Goal: Information Seeking & Learning: Learn about a topic

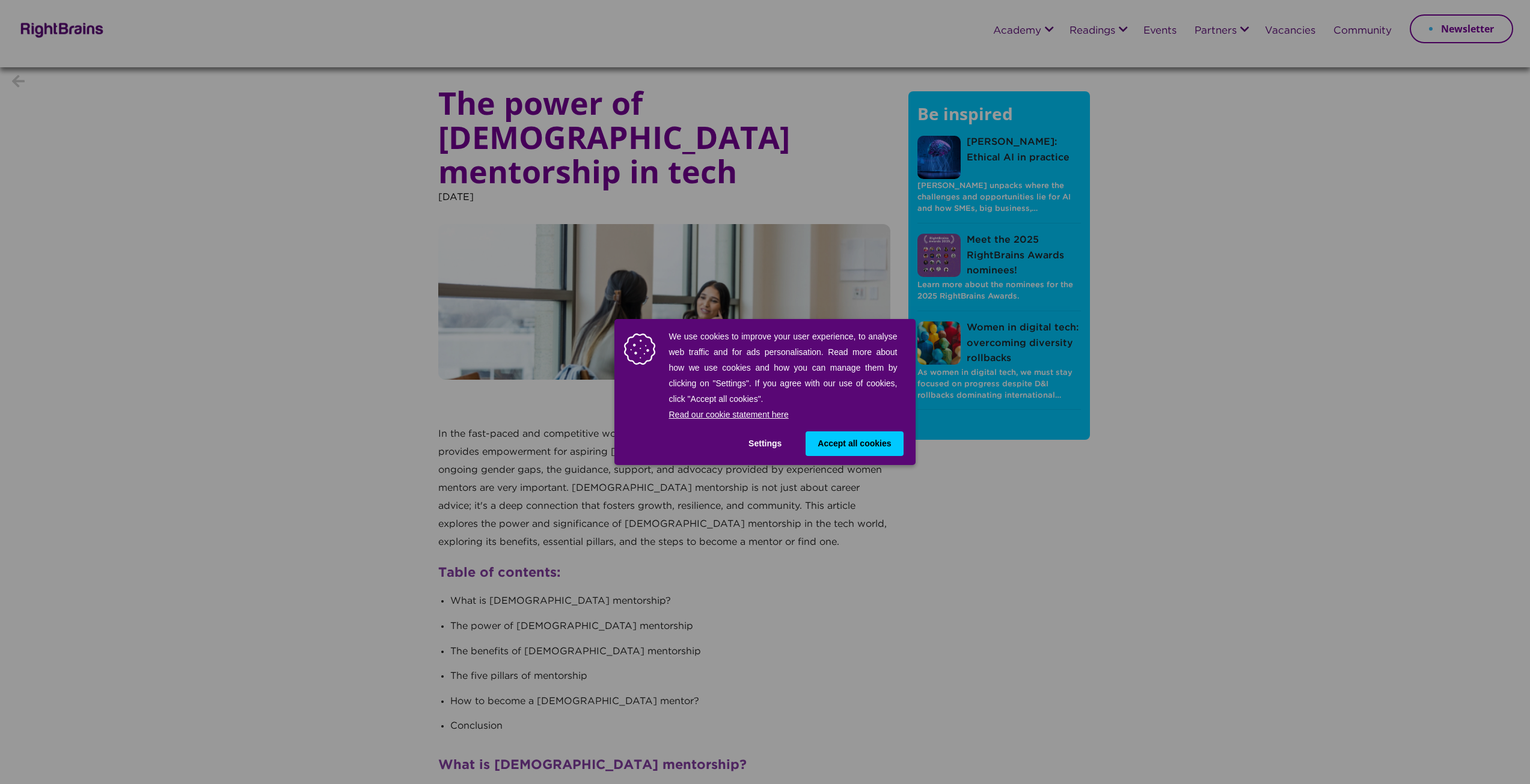
click at [832, 441] on span "Accept all cookies" at bounding box center [854, 444] width 73 height 13
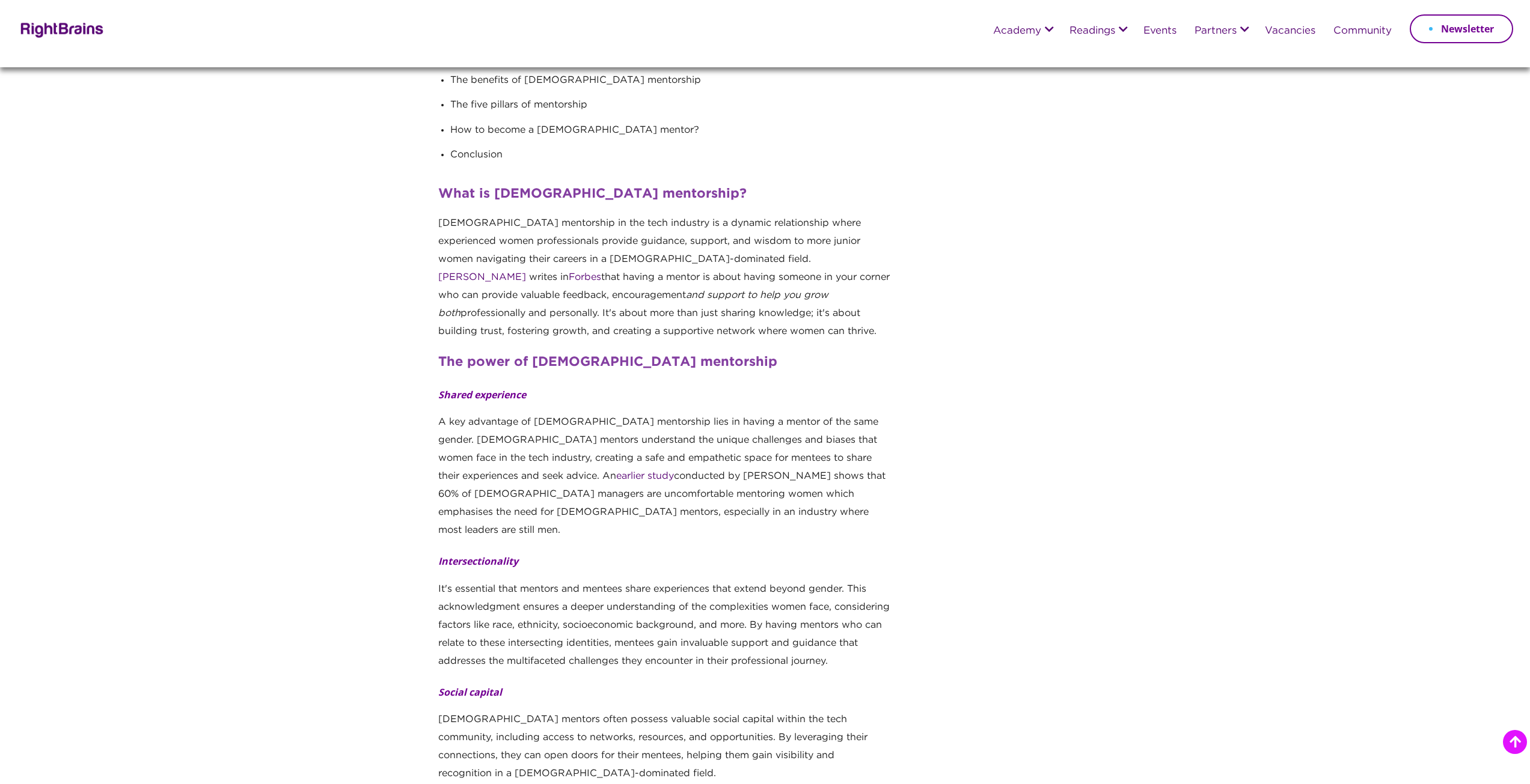
scroll to position [489, 0]
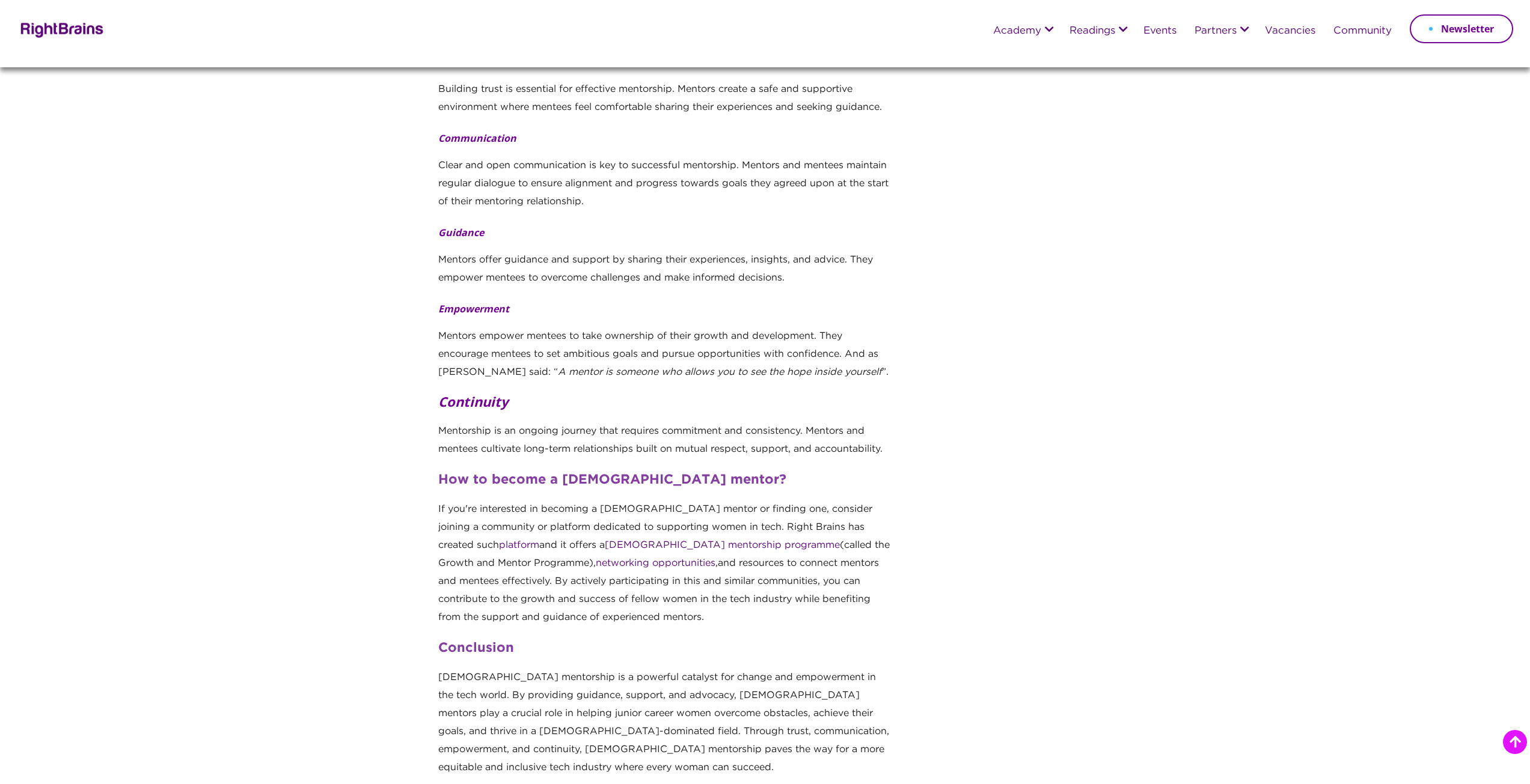
scroll to position [2500, 0]
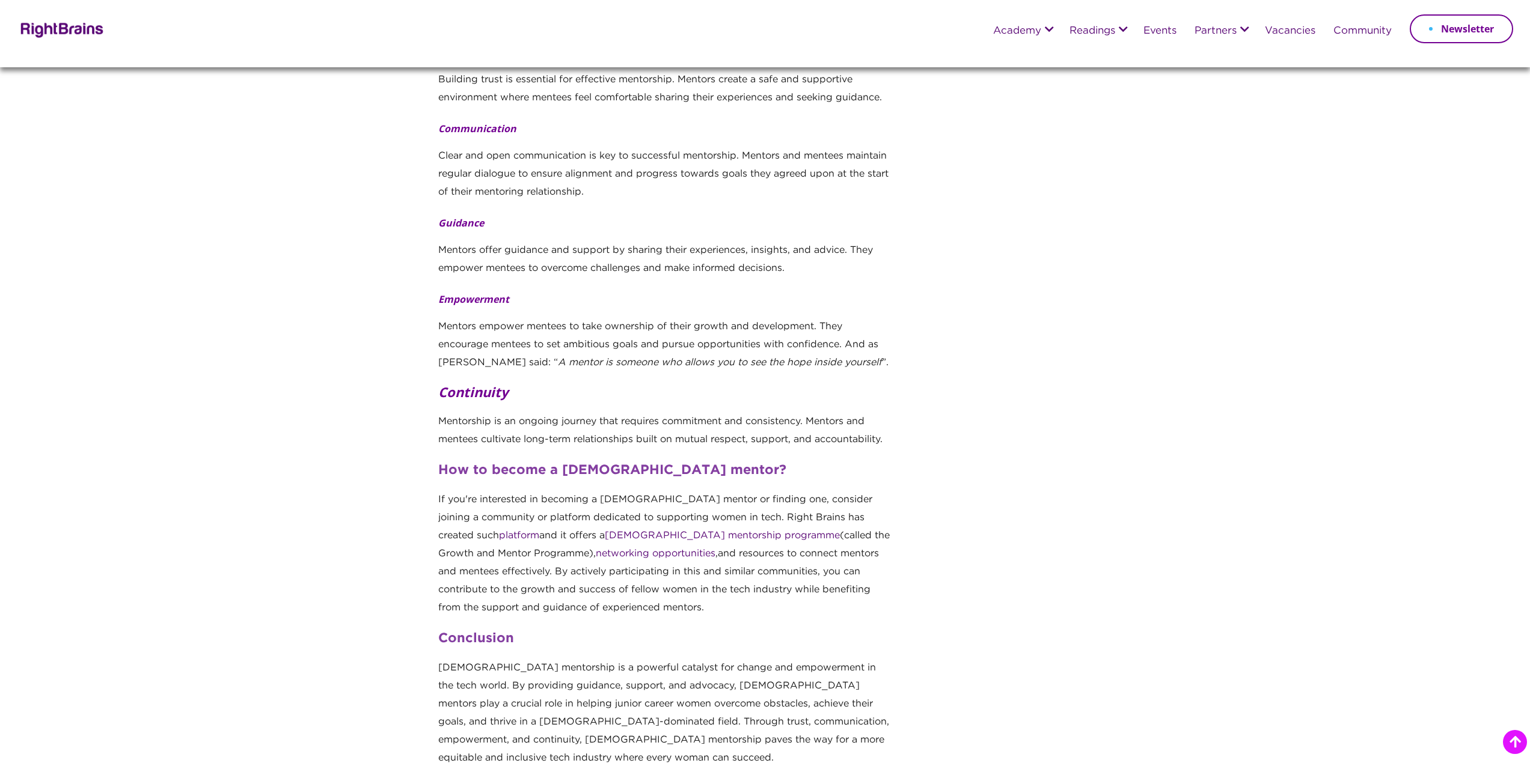
click at [539, 532] on link "platform" at bounding box center [519, 536] width 40 height 9
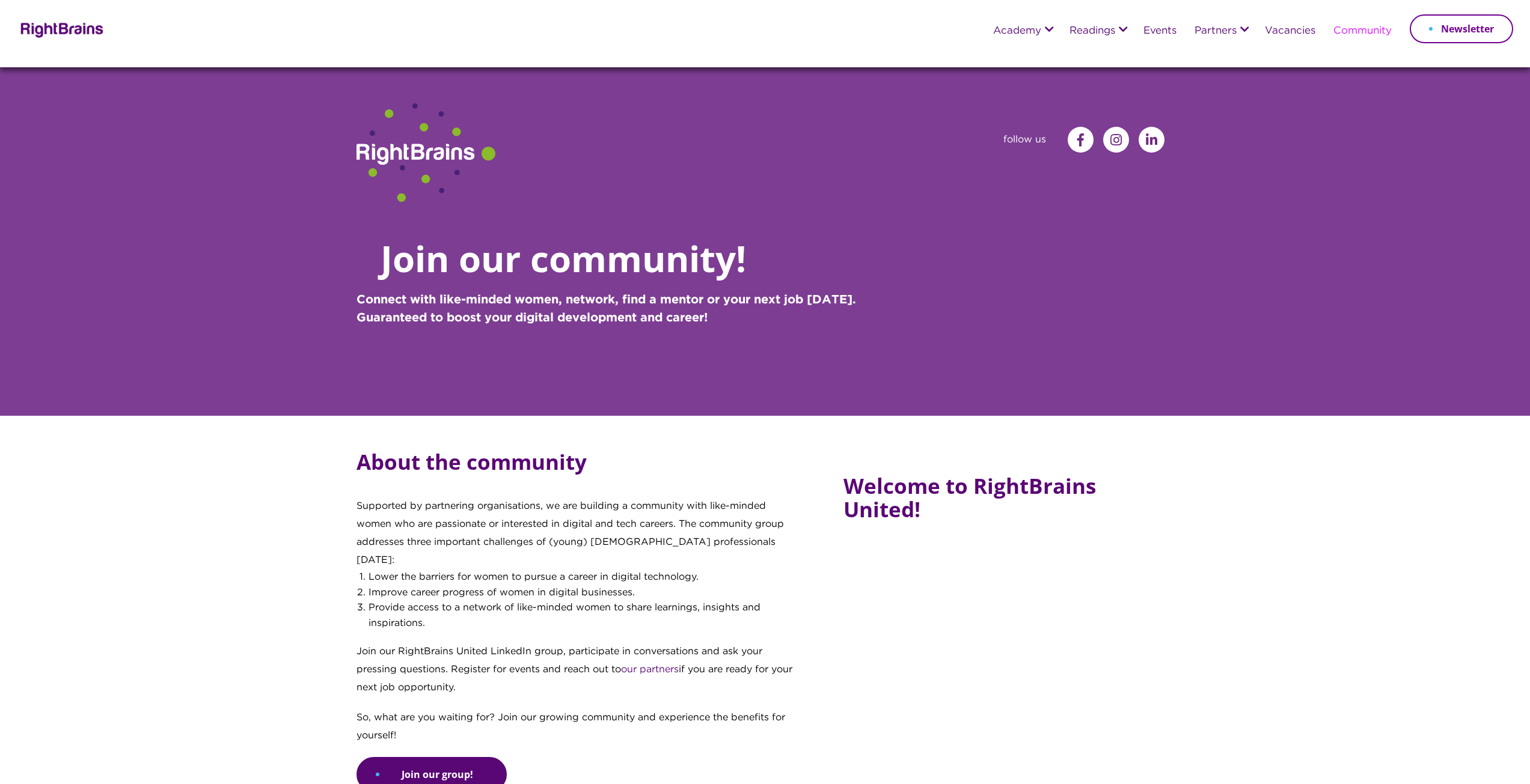
click at [314, 572] on section "About the community Supported by partnering organisations, we are building a co…" at bounding box center [765, 701] width 1530 height 569
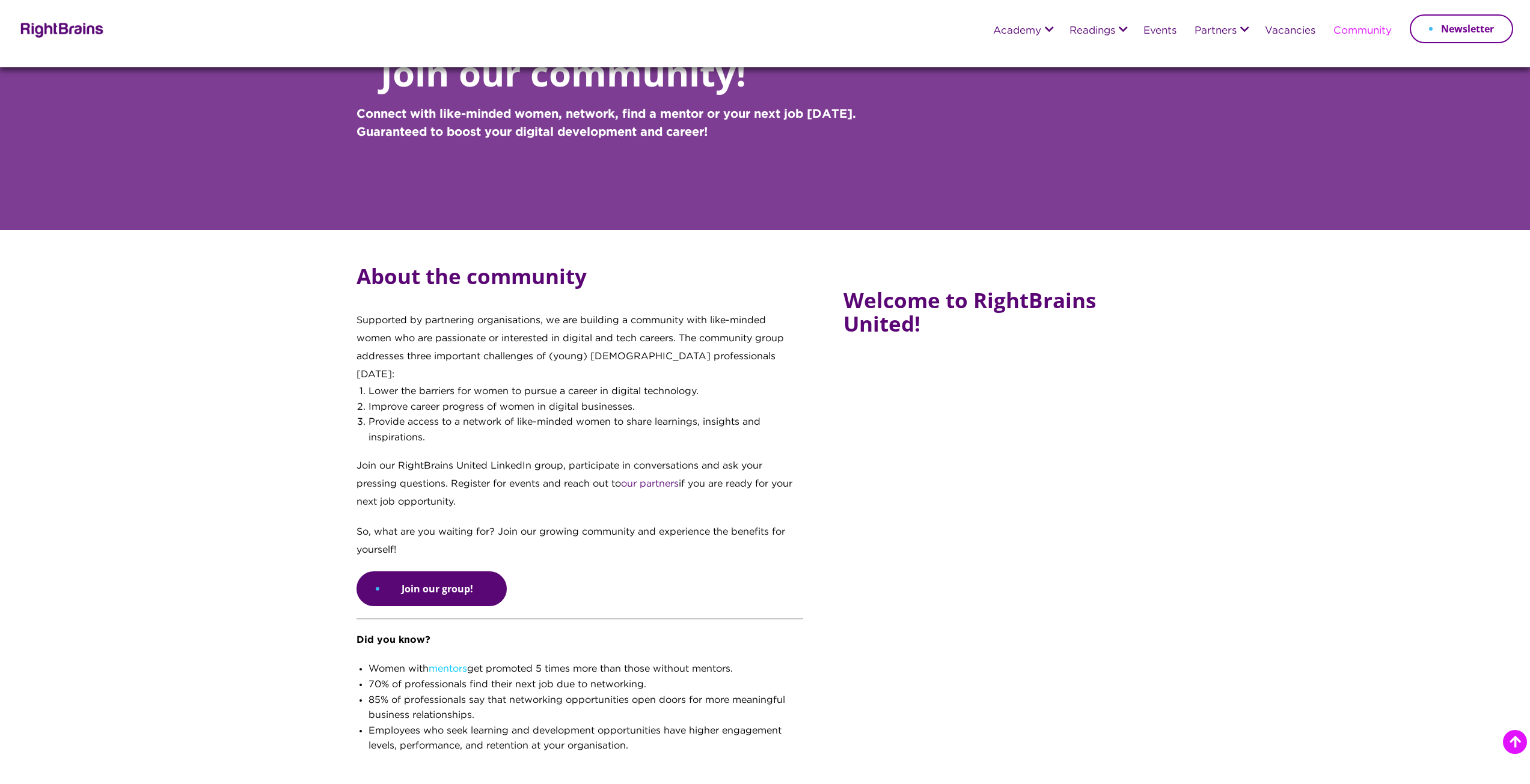
scroll to position [120, 0]
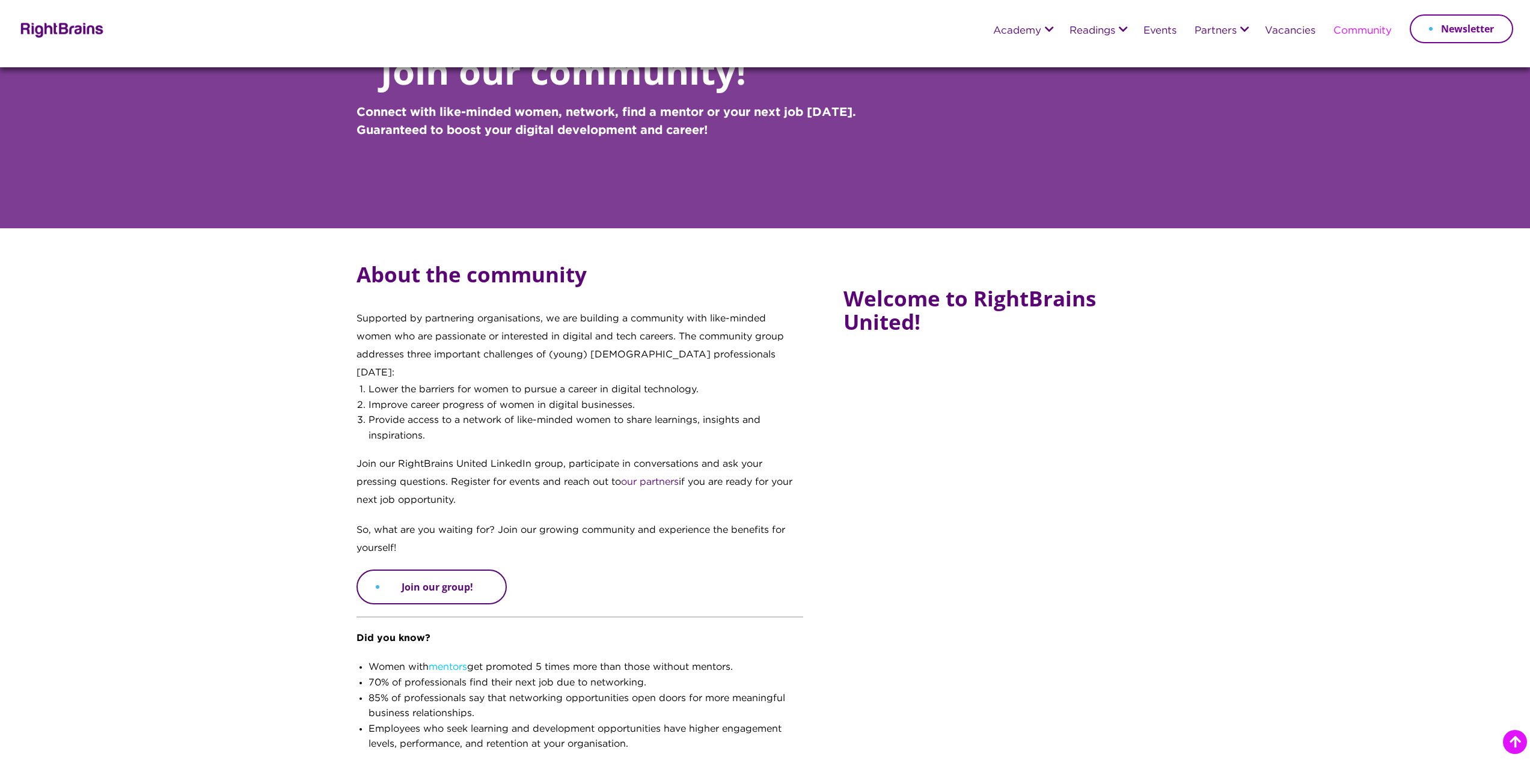
click at [397, 570] on link "Join our group!" at bounding box center [432, 587] width 150 height 35
